Goal: Check status: Check status

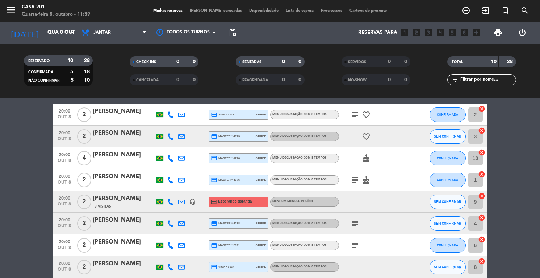
scroll to position [41, 0]
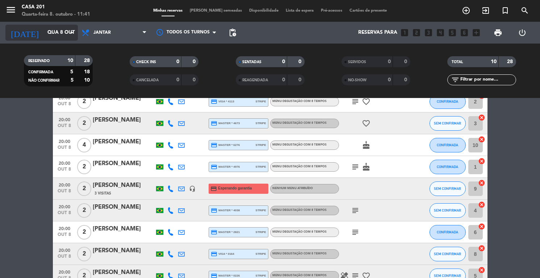
click at [44, 33] on input "Qua 8 out" at bounding box center [78, 32] width 68 height 13
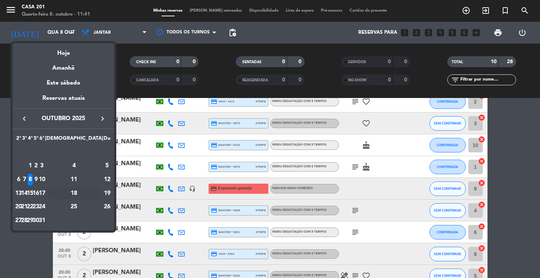
click at [92, 192] on div "18" at bounding box center [74, 193] width 53 height 12
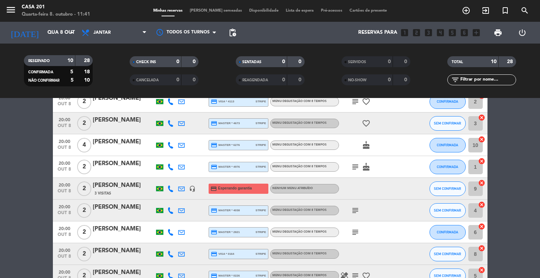
type input "Sáb 18 out"
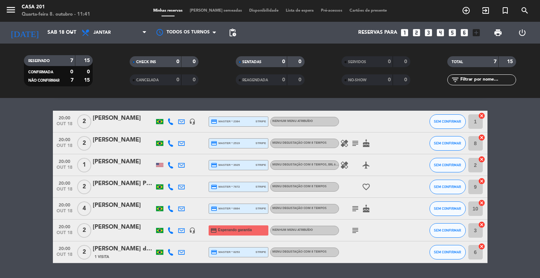
scroll to position [23, 0]
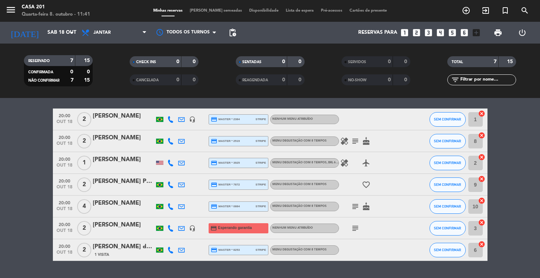
click at [207, 12] on span "[PERSON_NAME] semeadas" at bounding box center [215, 11] width 59 height 4
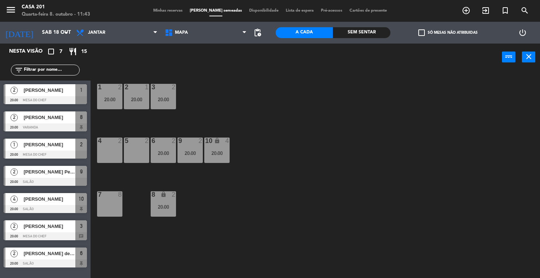
click at [174, 12] on span "Minhas reservas" at bounding box center [168, 11] width 37 height 4
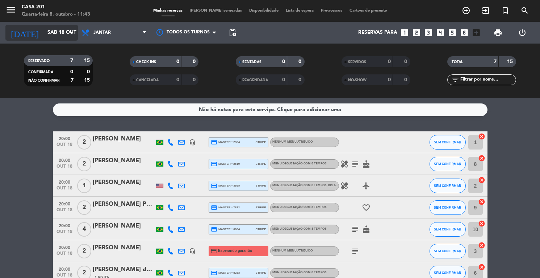
click at [44, 31] on input "Sáb 18 out" at bounding box center [78, 32] width 68 height 13
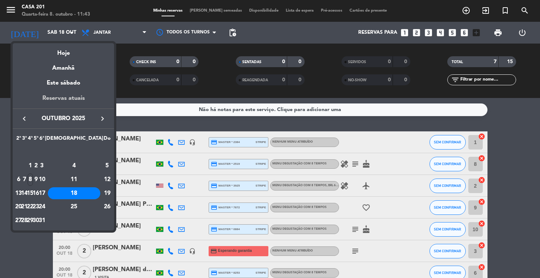
click at [61, 98] on div "Reservas atuais" at bounding box center [63, 100] width 101 height 15
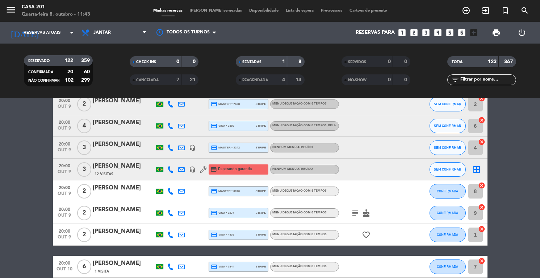
scroll to position [301, 0]
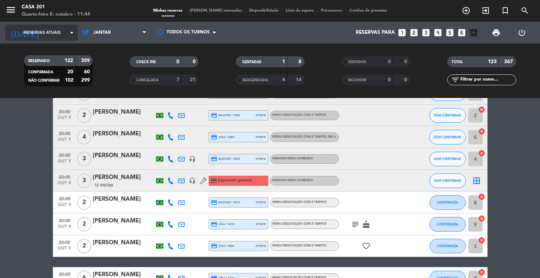
click at [43, 33] on span "Reservas atuais" at bounding box center [42, 32] width 37 height 7
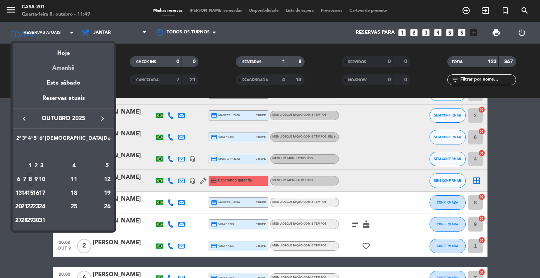
click at [64, 67] on div "Amanhã" at bounding box center [63, 65] width 101 height 15
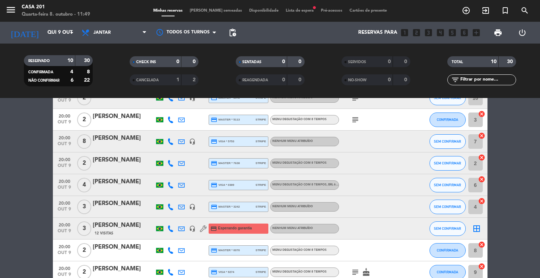
scroll to position [47, 0]
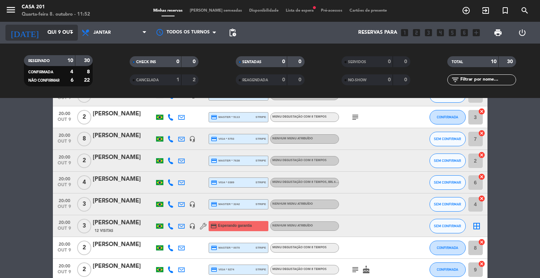
click at [44, 36] on input "Qui 9 out" at bounding box center [78, 32] width 68 height 13
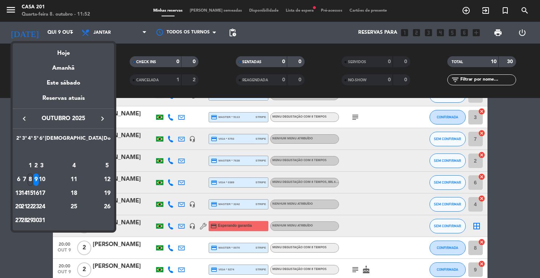
click at [33, 180] on div "8" at bounding box center [30, 179] width 5 height 12
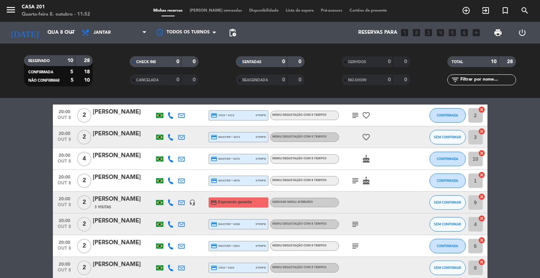
scroll to position [30, 0]
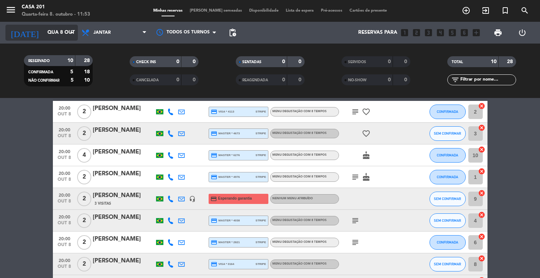
click at [44, 30] on input "Qua 8 out" at bounding box center [78, 32] width 68 height 13
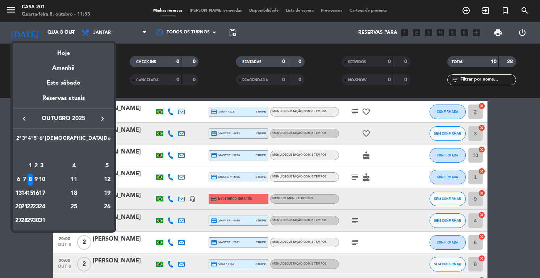
click at [33, 193] on div "15" at bounding box center [30, 193] width 5 height 12
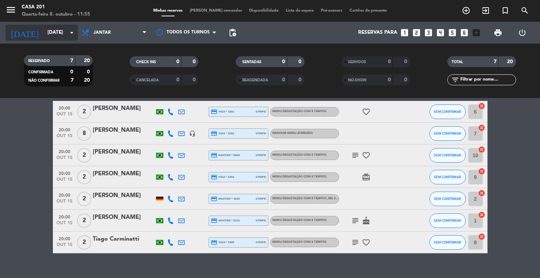
click at [46, 30] on input "[DATE]" at bounding box center [78, 32] width 68 height 13
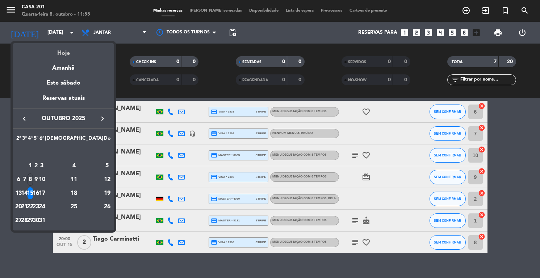
click at [66, 54] on div "Hoje" at bounding box center [63, 50] width 101 height 15
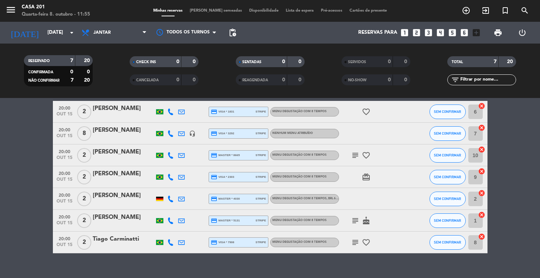
type input "Qua 8 out"
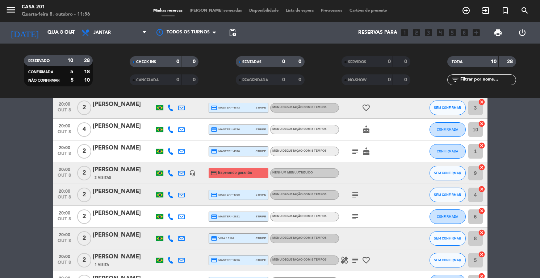
scroll to position [54, 0]
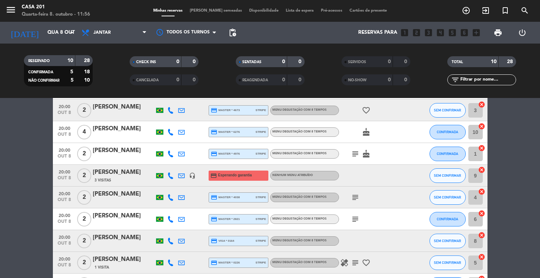
click at [222, 11] on span "[PERSON_NAME] semeadas" at bounding box center [215, 11] width 59 height 4
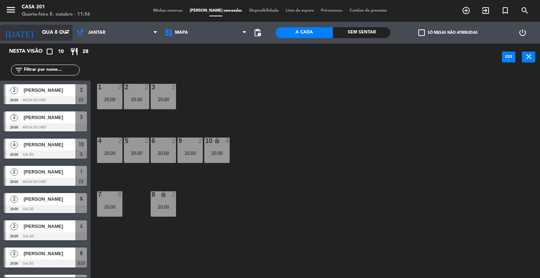
click at [38, 29] on input "Qua 8 out" at bounding box center [72, 32] width 68 height 13
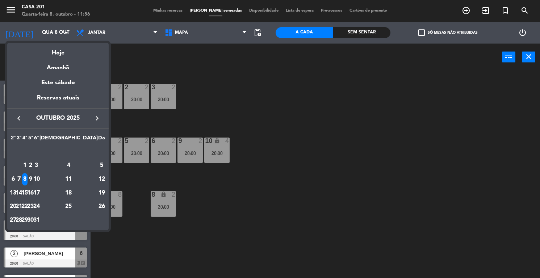
click at [33, 179] on div "9" at bounding box center [30, 179] width 5 height 12
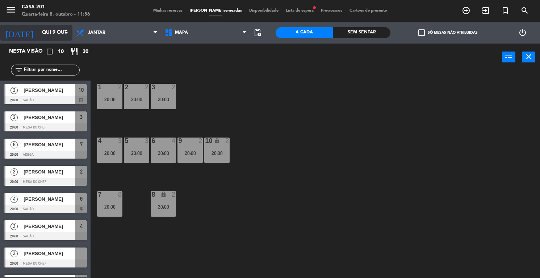
click at [42, 28] on input "Qui 9 out" at bounding box center [72, 32] width 68 height 13
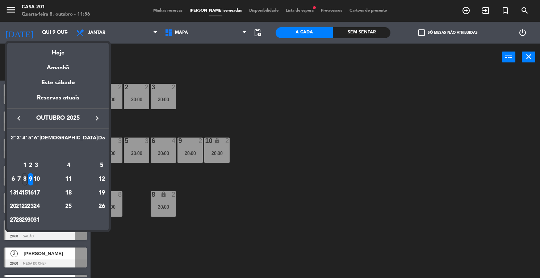
click at [39, 176] on div "10" at bounding box center [36, 179] width 5 height 12
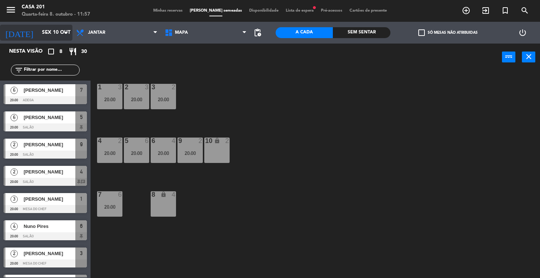
click at [38, 28] on input "Sex 10 out" at bounding box center [72, 32] width 68 height 13
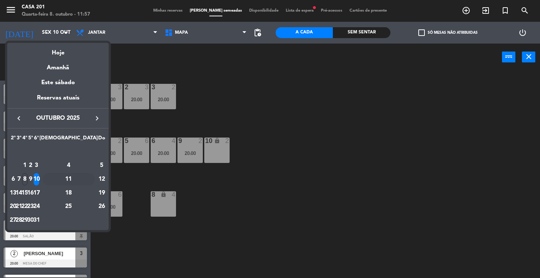
click at [86, 180] on div "11" at bounding box center [68, 179] width 53 height 12
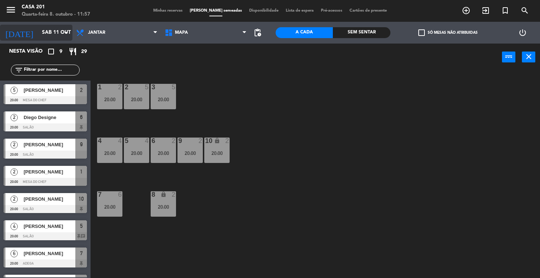
click at [39, 38] on input "Sáb 11 out" at bounding box center [72, 32] width 68 height 13
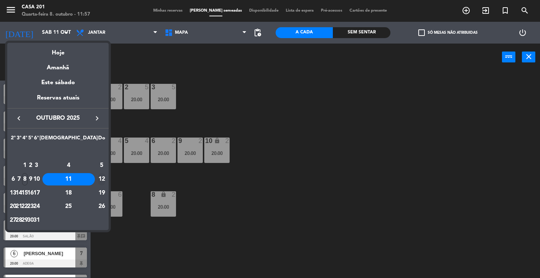
click at [98, 176] on div "12" at bounding box center [101, 179] width 7 height 12
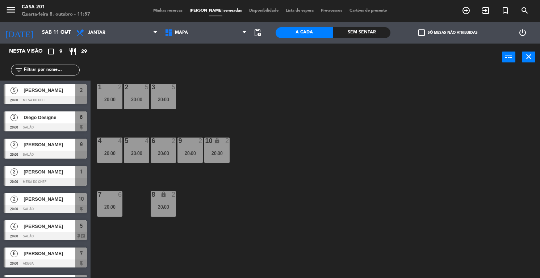
type input "[DATE]"
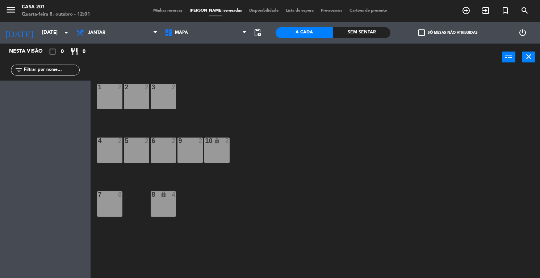
click at [173, 11] on span "Minhas reservas" at bounding box center [168, 11] width 37 height 4
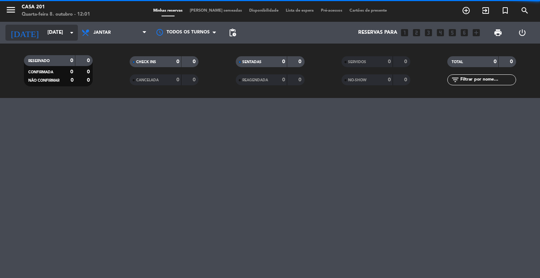
click at [46, 32] on input "[DATE]" at bounding box center [78, 32] width 68 height 13
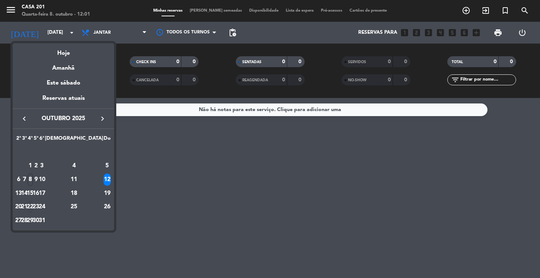
click at [33, 207] on div "22" at bounding box center [30, 206] width 5 height 12
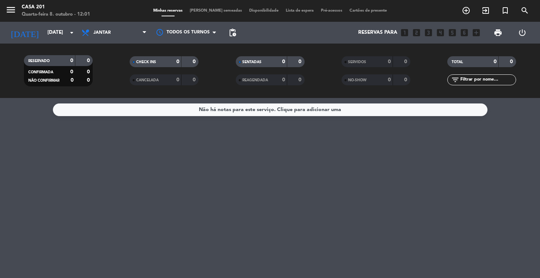
type input "[DATE]"
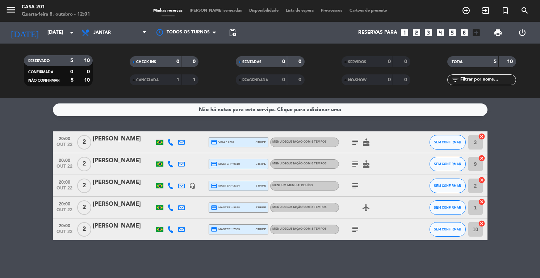
click at [92, 161] on div "2" at bounding box center [84, 163] width 17 height 21
click at [120, 159] on div "[PERSON_NAME]" at bounding box center [124, 160] width 62 height 9
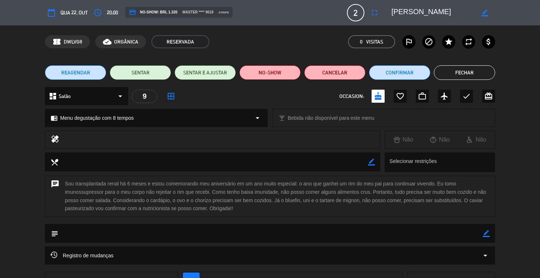
click at [467, 74] on button "Fechar" at bounding box center [464, 72] width 61 height 14
